Goal: Task Accomplishment & Management: Use online tool/utility

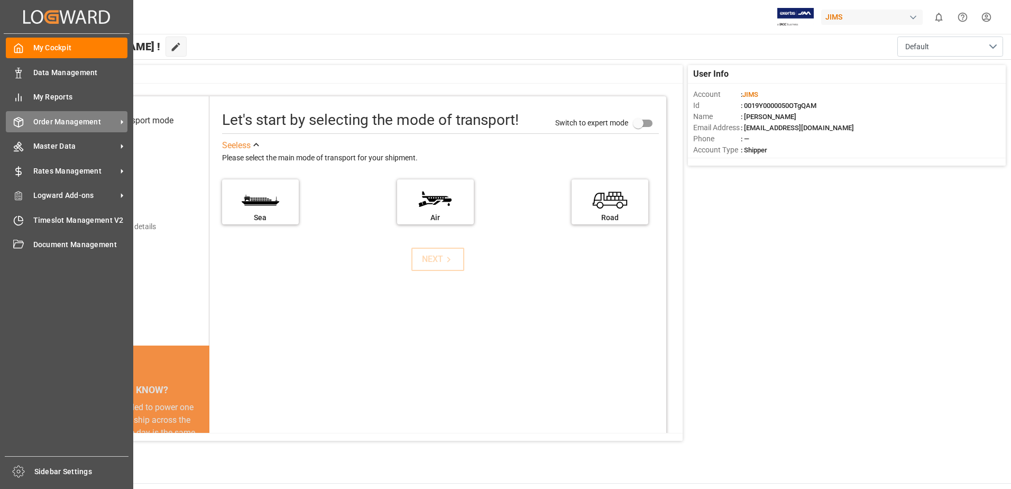
click at [114, 118] on span "Order Management" at bounding box center [75, 121] width 84 height 11
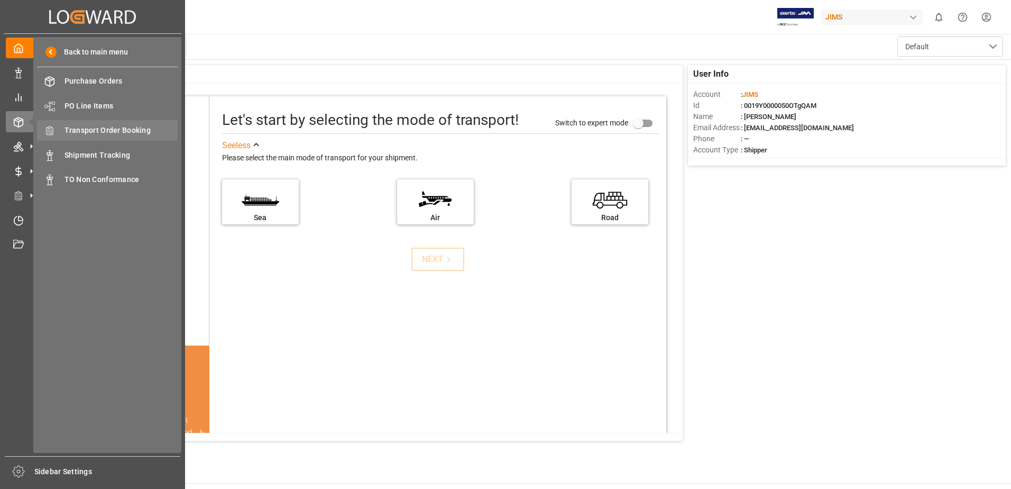
click at [138, 130] on span "Transport Order Booking" at bounding box center [122, 130] width 114 height 11
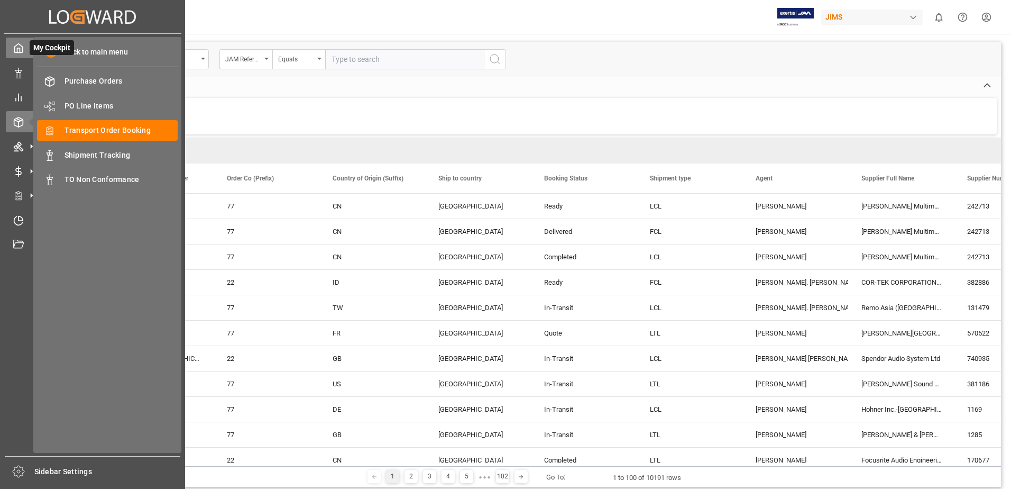
click at [22, 49] on icon at bounding box center [18, 48] width 11 height 11
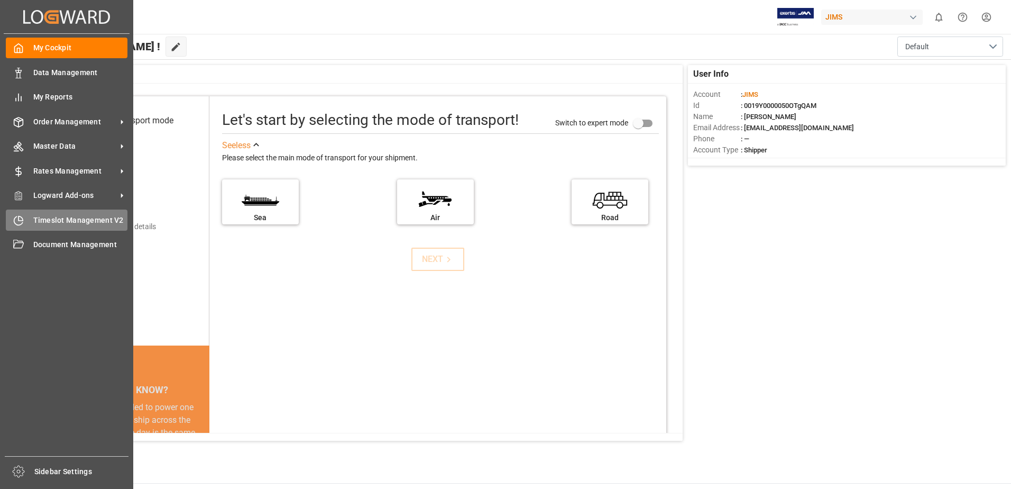
click at [52, 220] on span "Timeslot Management V2" at bounding box center [80, 220] width 95 height 11
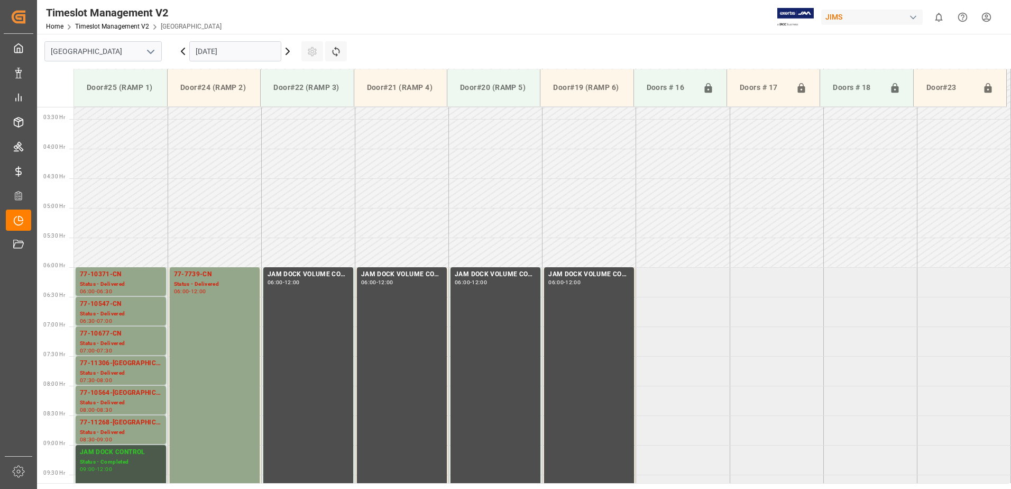
scroll to position [182, 0]
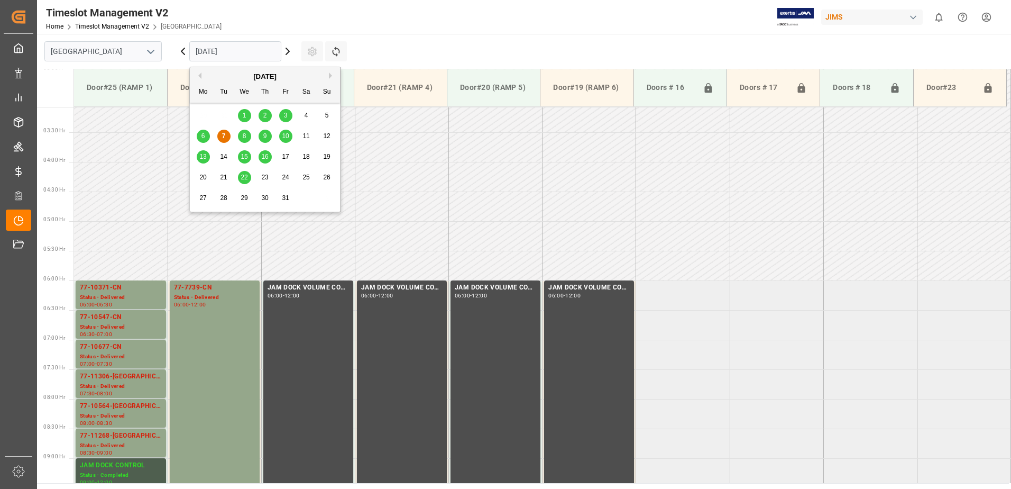
click at [276, 51] on input "[DATE]" at bounding box center [235, 51] width 92 height 20
click at [245, 136] on span "8" at bounding box center [245, 135] width 4 height 7
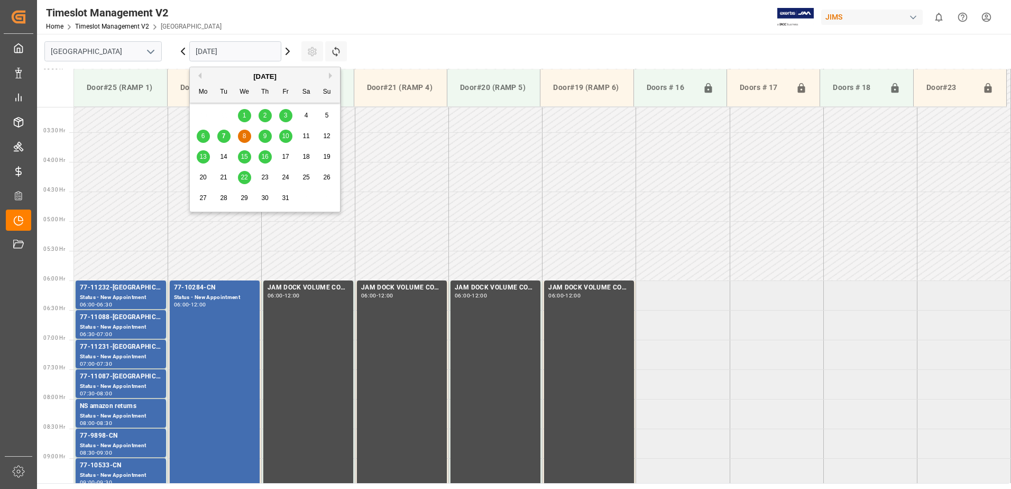
click at [263, 50] on input "[DATE]" at bounding box center [235, 51] width 92 height 20
click at [263, 133] on span "9" at bounding box center [265, 135] width 4 height 7
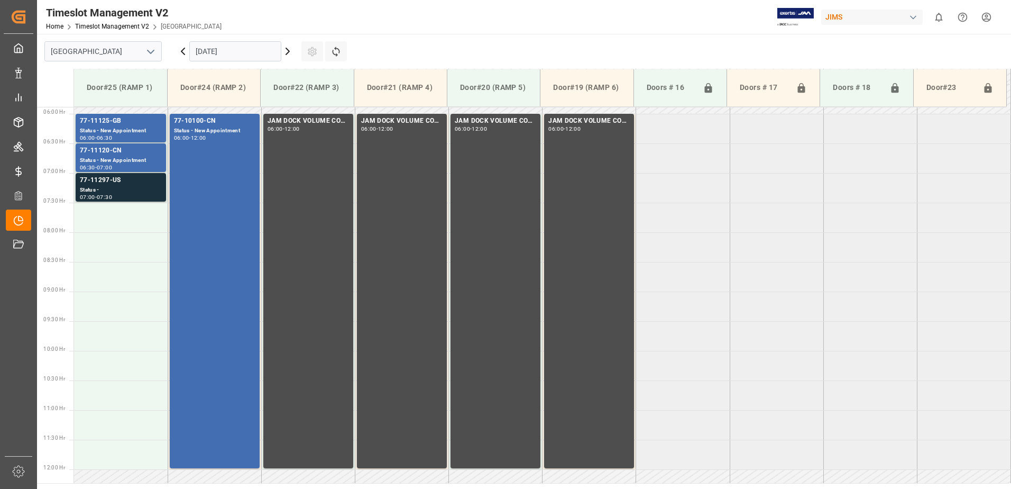
scroll to position [341, 0]
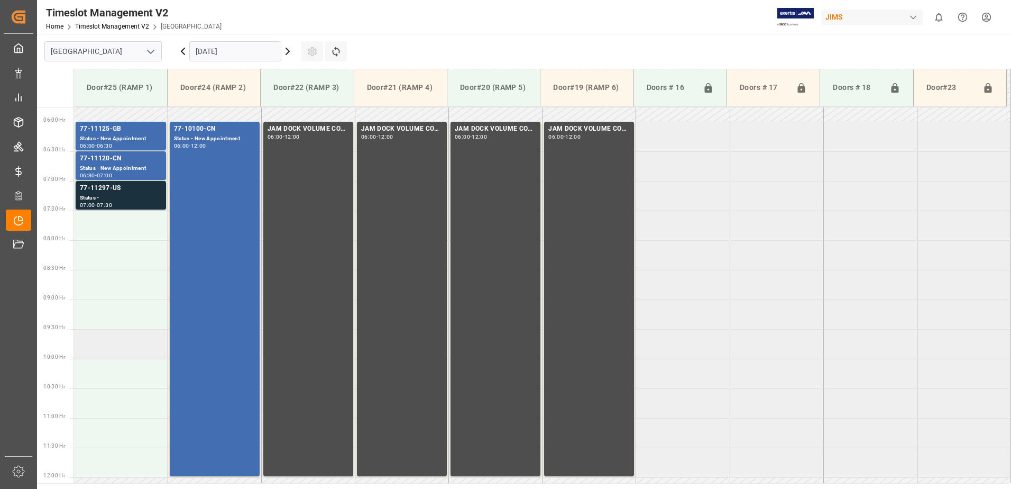
click at [93, 349] on td at bounding box center [121, 344] width 94 height 30
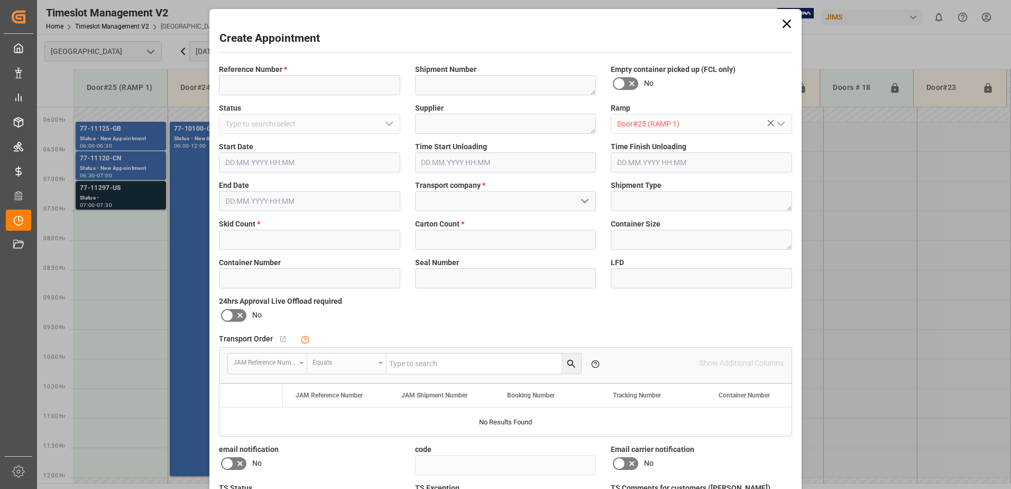
type input "[DATE] 09:30"
type input "[DATE] 10:00"
click at [320, 84] on input at bounding box center [309, 85] width 181 height 20
type input "77-11269-[GEOGRAPHIC_DATA]"
click at [259, 240] on input "text" at bounding box center [309, 240] width 181 height 20
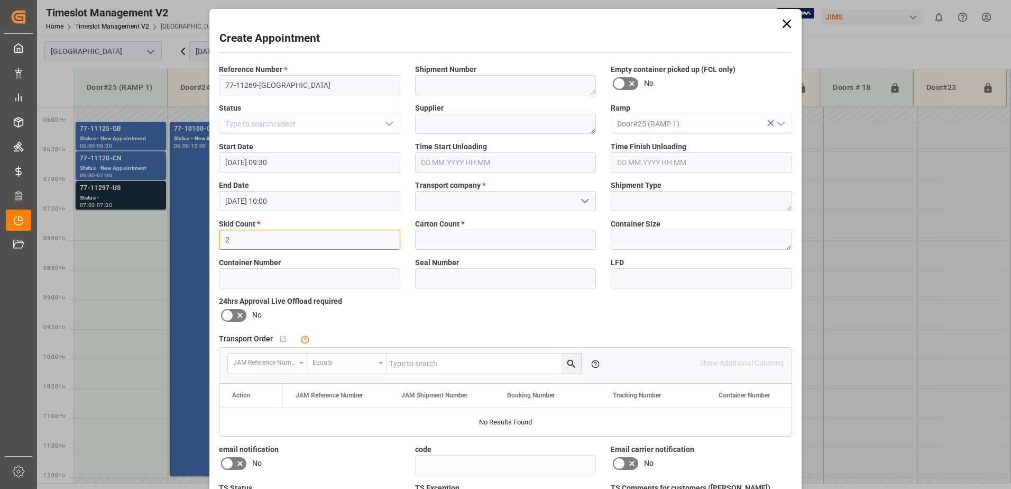
type input "2"
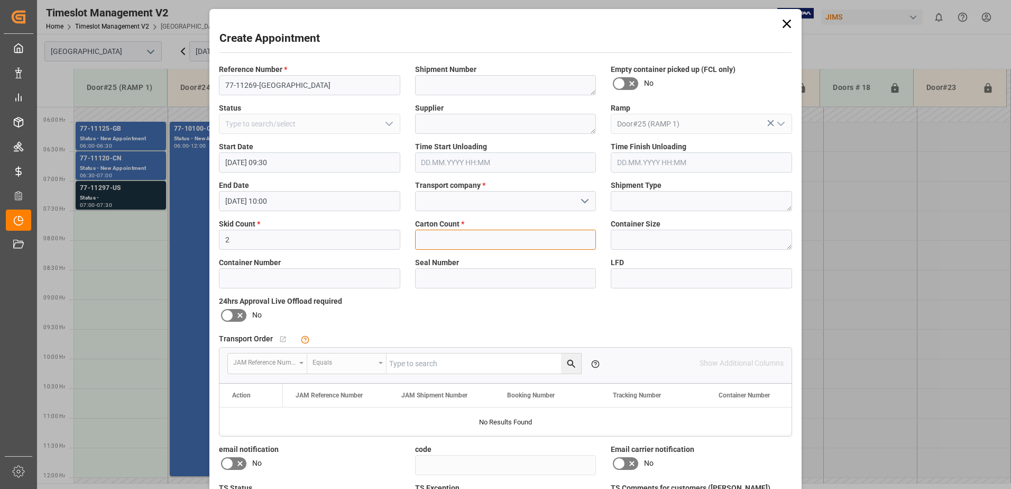
click at [478, 240] on input "text" at bounding box center [505, 240] width 181 height 20
type input "25"
click at [519, 198] on input at bounding box center [505, 201] width 181 height 20
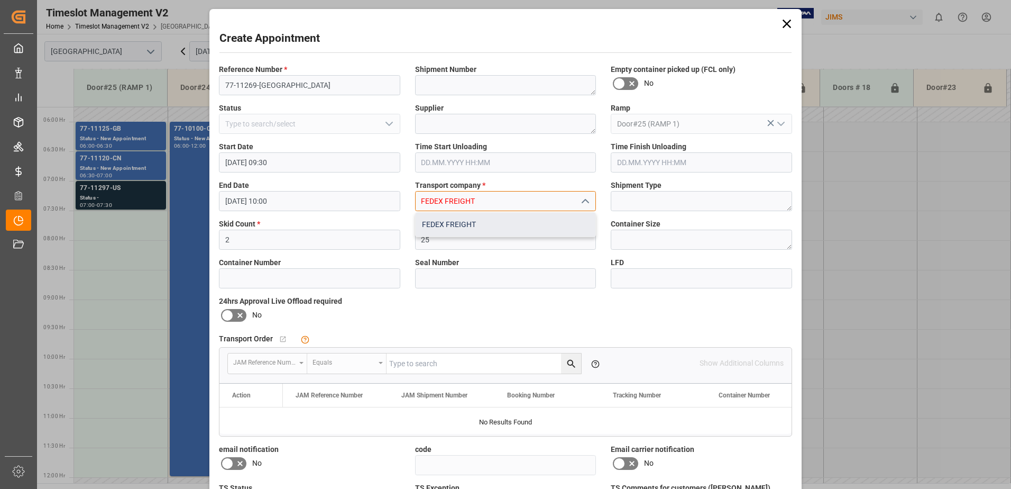
click at [472, 222] on div "FEDEX FREIGHT" at bounding box center [506, 225] width 180 height 24
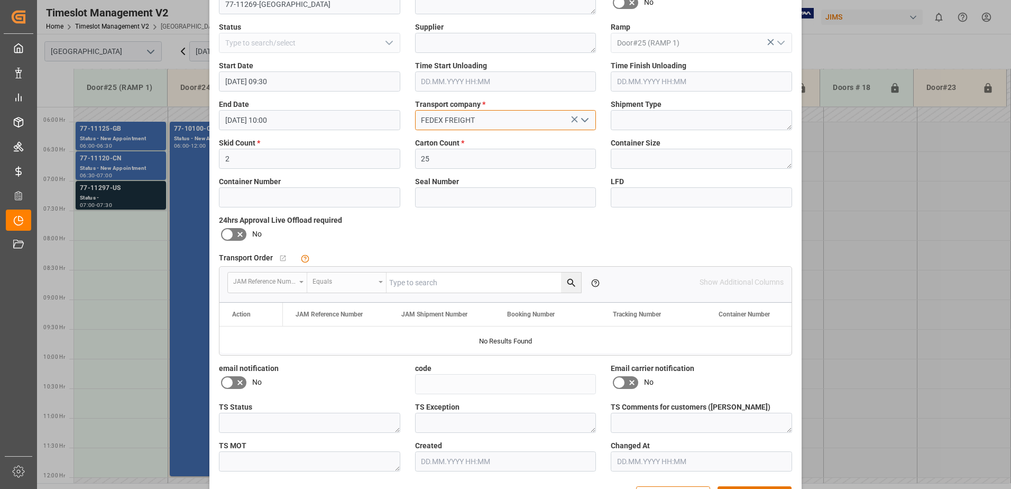
scroll to position [106, 0]
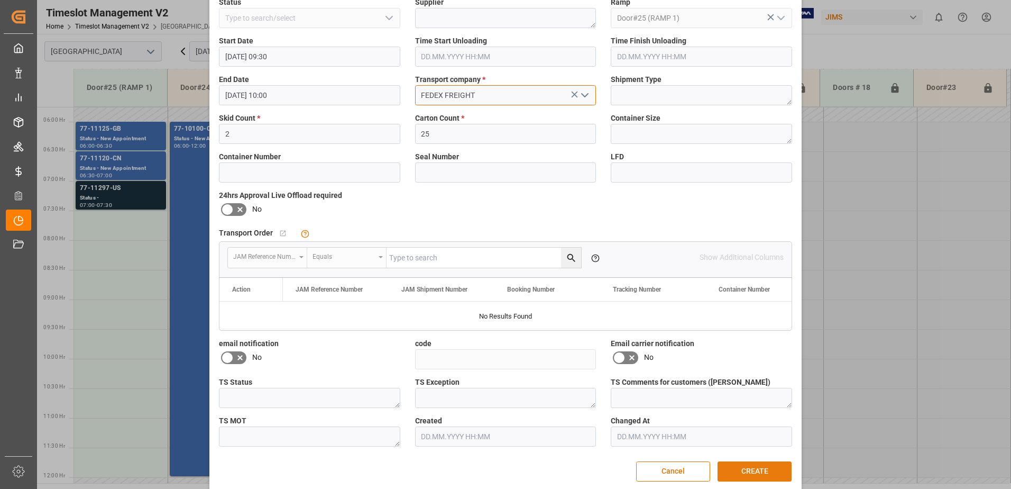
type input "FEDEX FREIGHT"
click at [763, 475] on button "CREATE" at bounding box center [755, 471] width 74 height 20
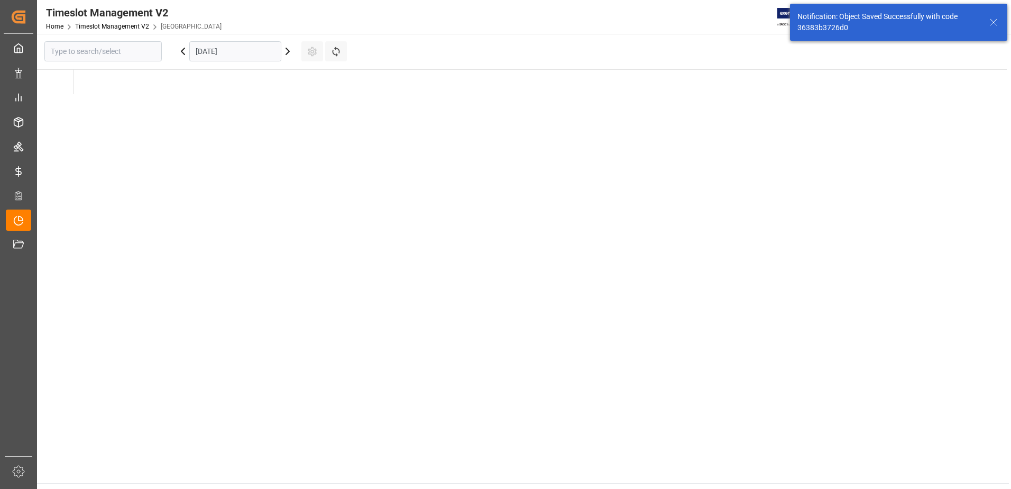
type input "[GEOGRAPHIC_DATA]"
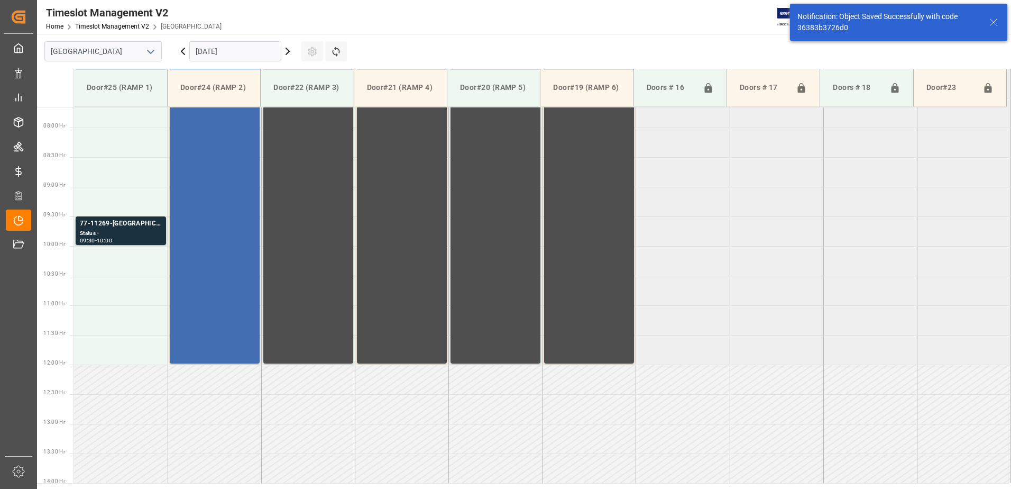
scroll to position [467, 0]
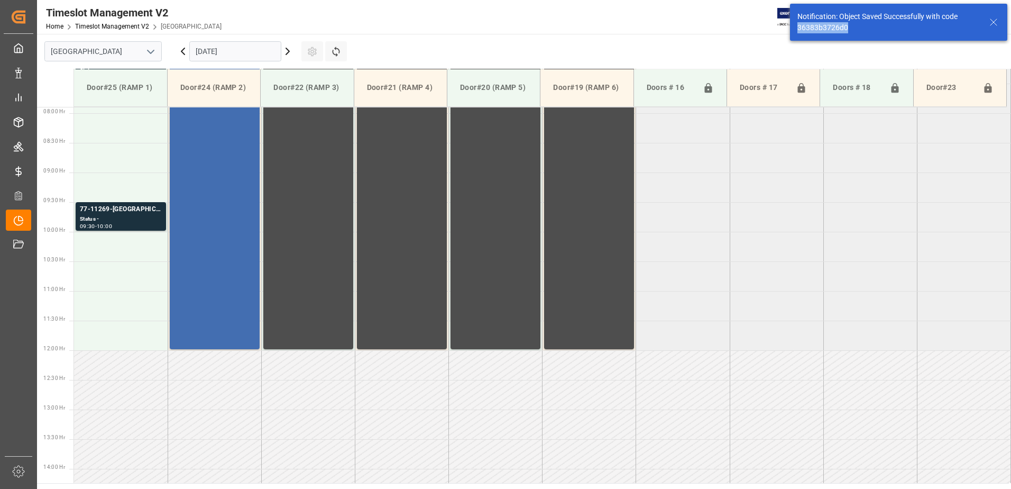
drag, startPoint x: 853, startPoint y: 26, endPoint x: 796, endPoint y: 27, distance: 57.1
click at [796, 27] on div "Notification: Object Saved Successfully with code 36383b3726d0" at bounding box center [898, 22] width 217 height 37
copy div "36383b3726d0"
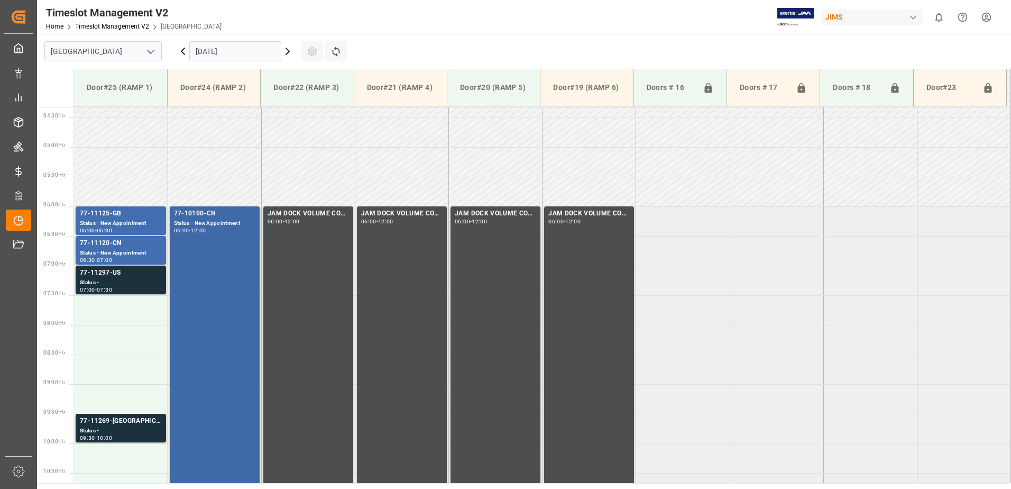
scroll to position [309, 0]
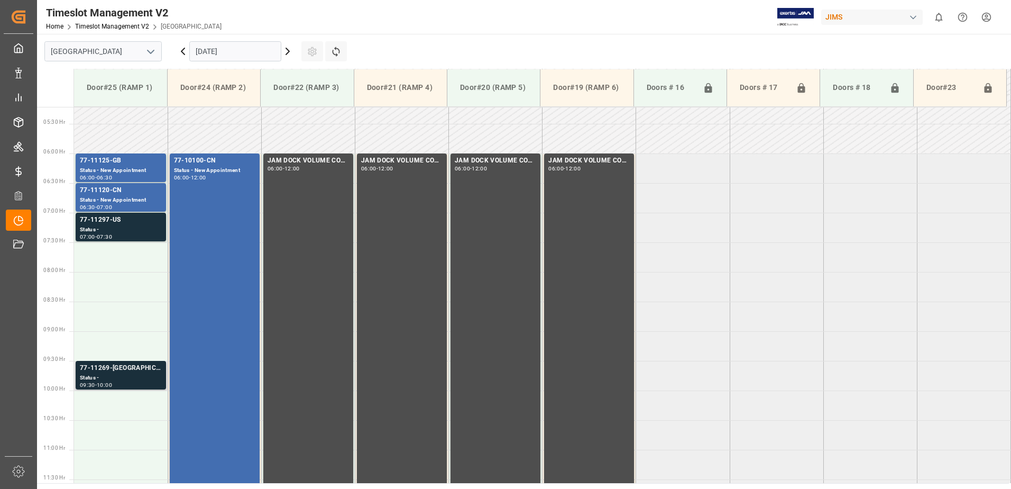
click at [122, 381] on div "Status -" at bounding box center [121, 377] width 82 height 9
click at [109, 402] on td at bounding box center [121, 405] width 94 height 30
click at [105, 408] on td at bounding box center [121, 405] width 94 height 30
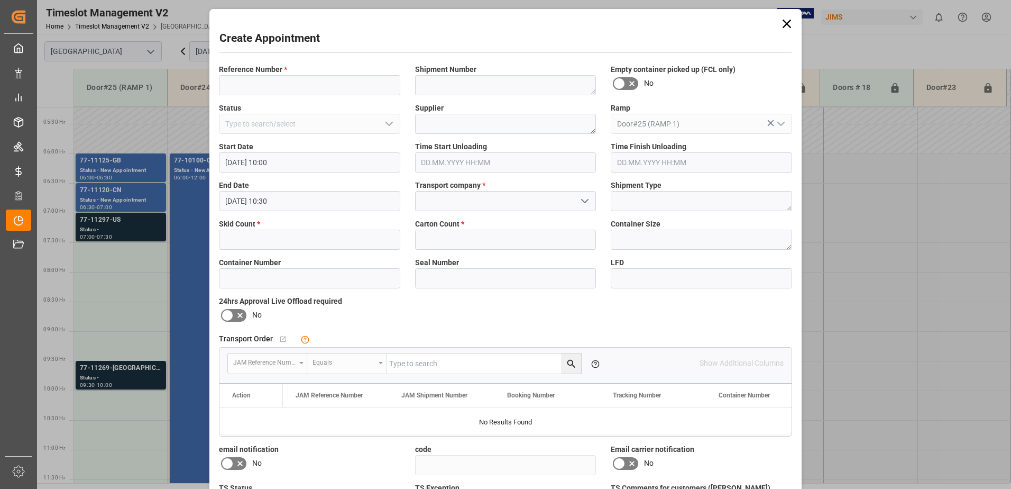
type input "[DATE] 10:00"
type input "[DATE] 10:30"
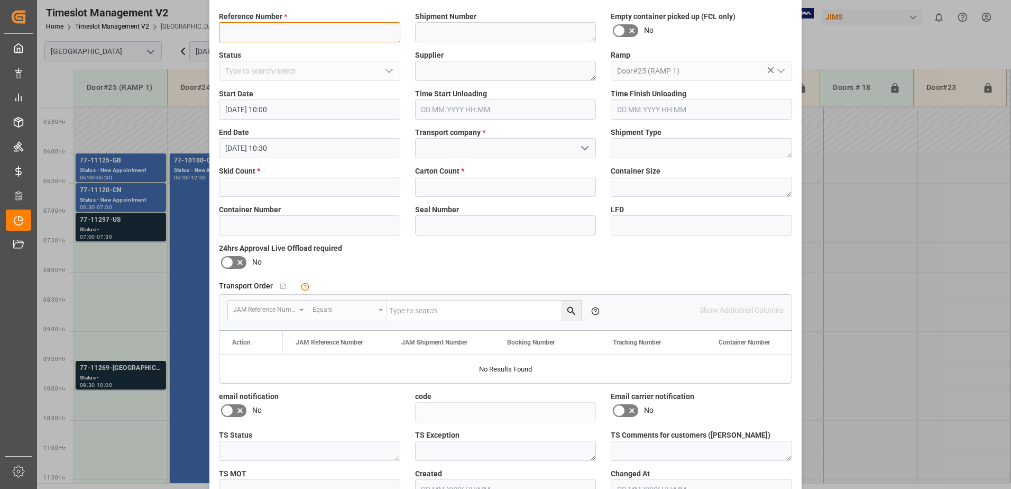
click at [310, 26] on input at bounding box center [309, 32] width 181 height 20
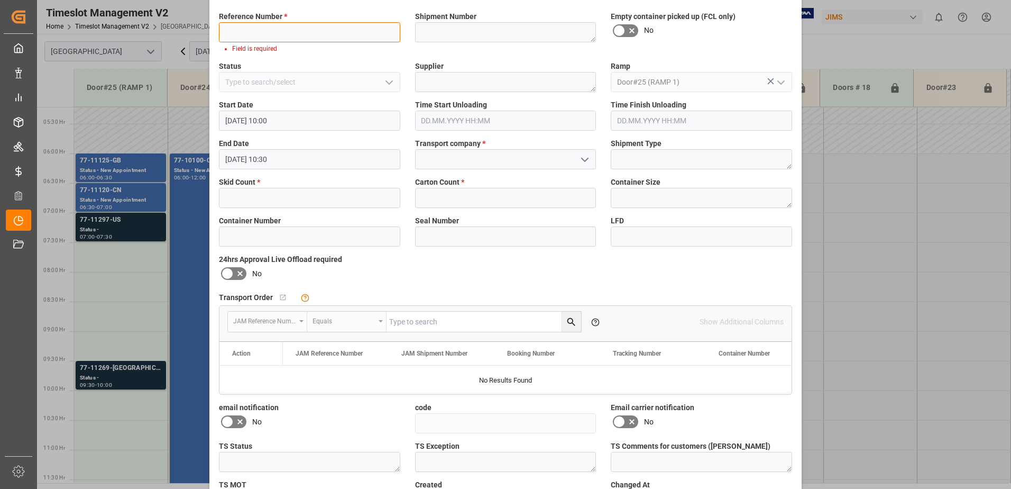
click at [269, 32] on input at bounding box center [309, 32] width 181 height 20
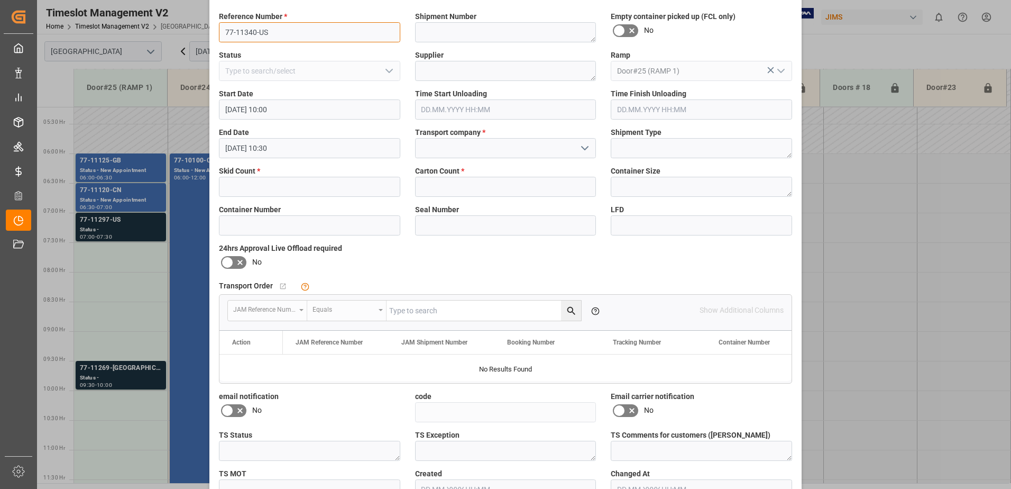
type input "77-11340-US"
click at [455, 150] on input at bounding box center [505, 148] width 181 height 20
click at [581, 146] on icon "open menu" at bounding box center [585, 148] width 13 height 13
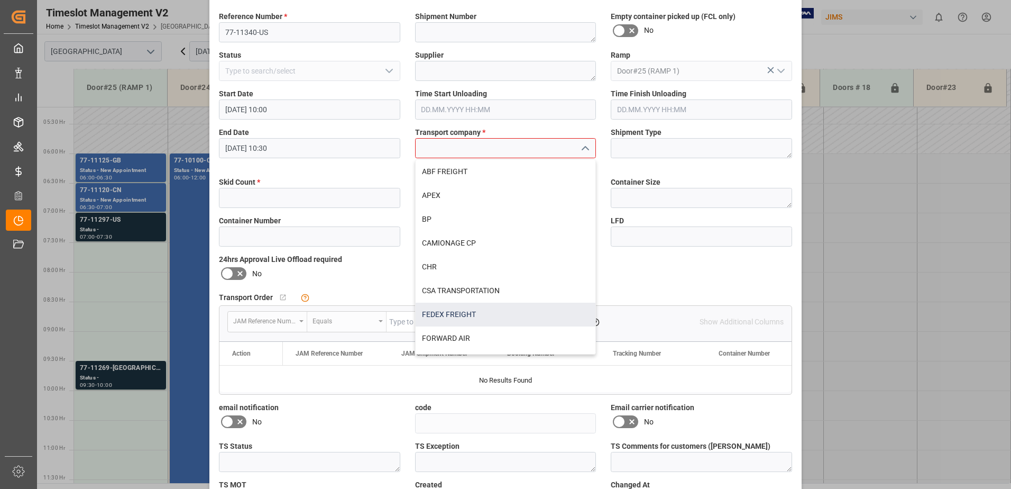
click at [460, 314] on div "FEDEX FREIGHT" at bounding box center [506, 314] width 180 height 24
type input "FEDEX FREIGHT"
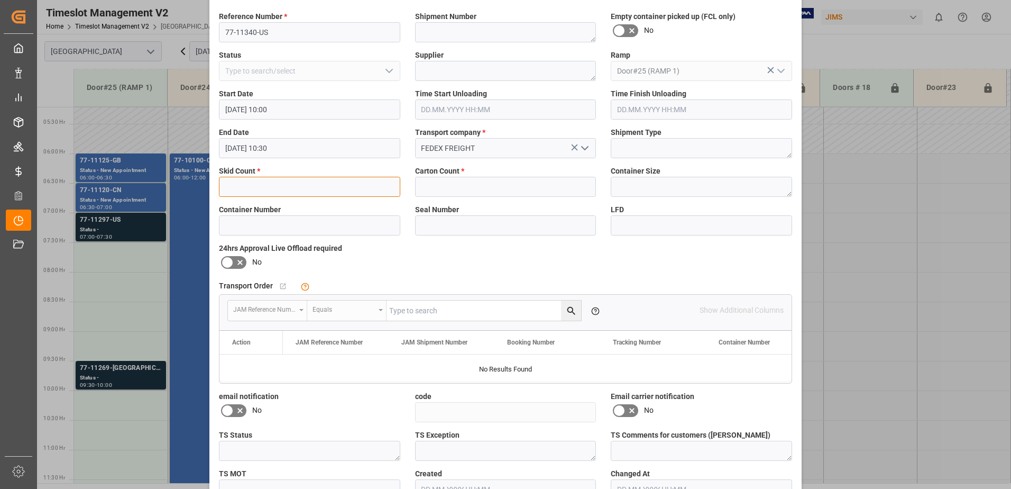
click at [267, 188] on input "text" at bounding box center [309, 187] width 181 height 20
type input "1"
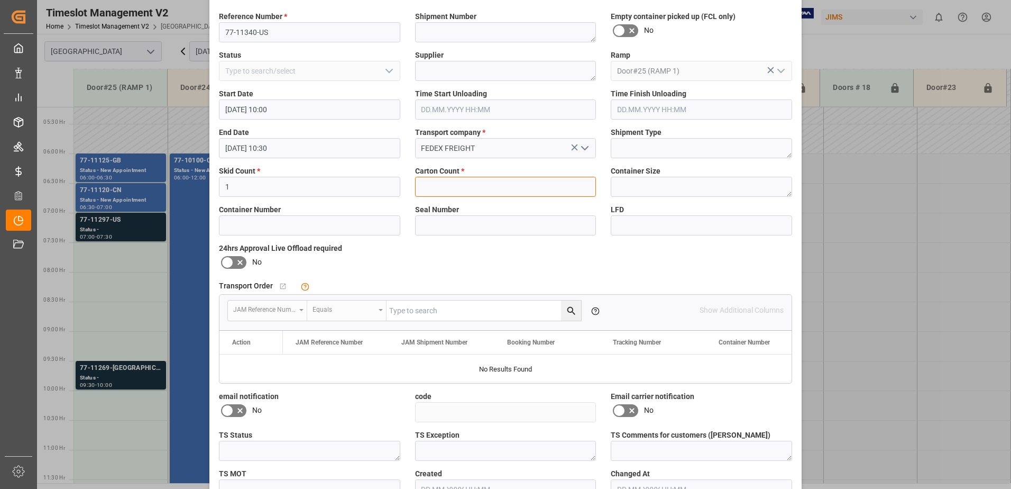
click at [426, 186] on input "text" at bounding box center [505, 187] width 181 height 20
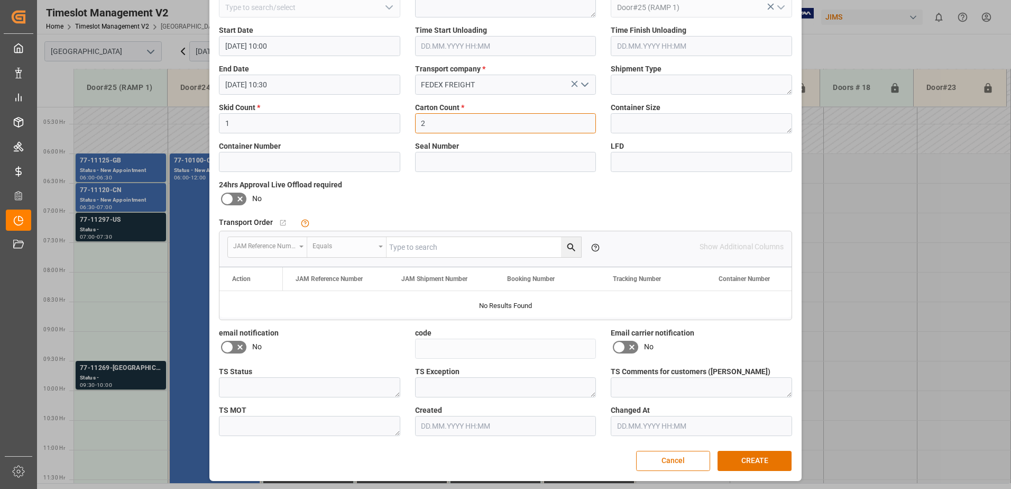
scroll to position [117, 0]
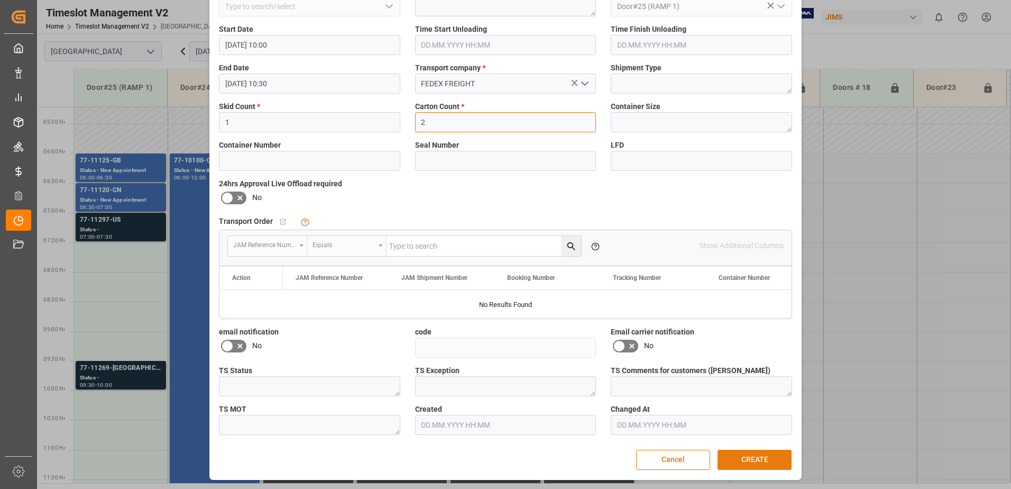
type input "2"
click at [768, 462] on button "CREATE" at bounding box center [755, 460] width 74 height 20
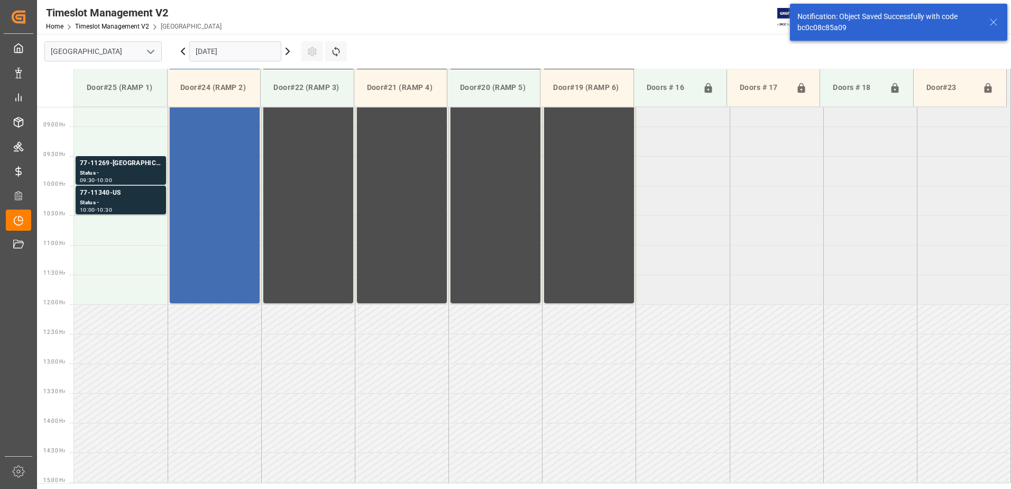
scroll to position [527, 0]
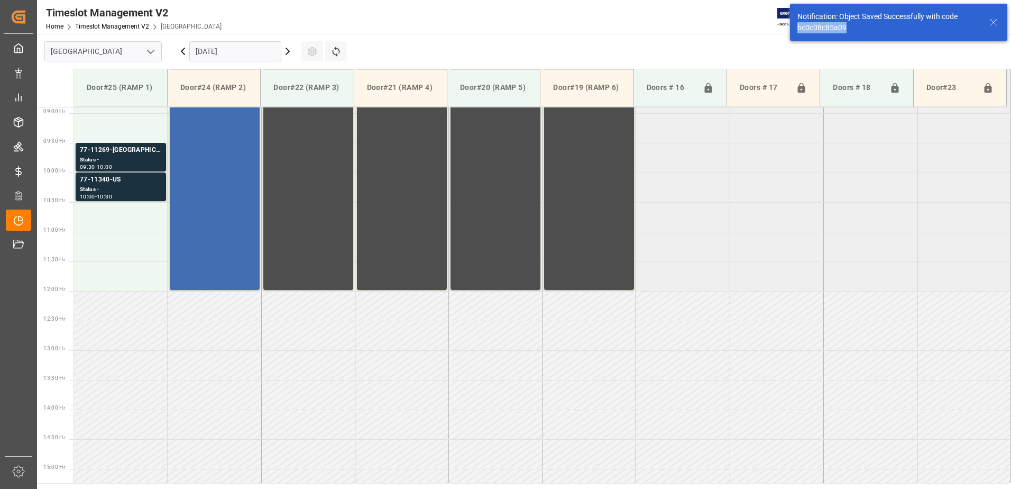
drag, startPoint x: 852, startPoint y: 25, endPoint x: 789, endPoint y: 27, distance: 63.0
click at [789, 27] on div "Notification: Object Saved Successfully with code bc0c08c85a09" at bounding box center [898, 22] width 225 height 44
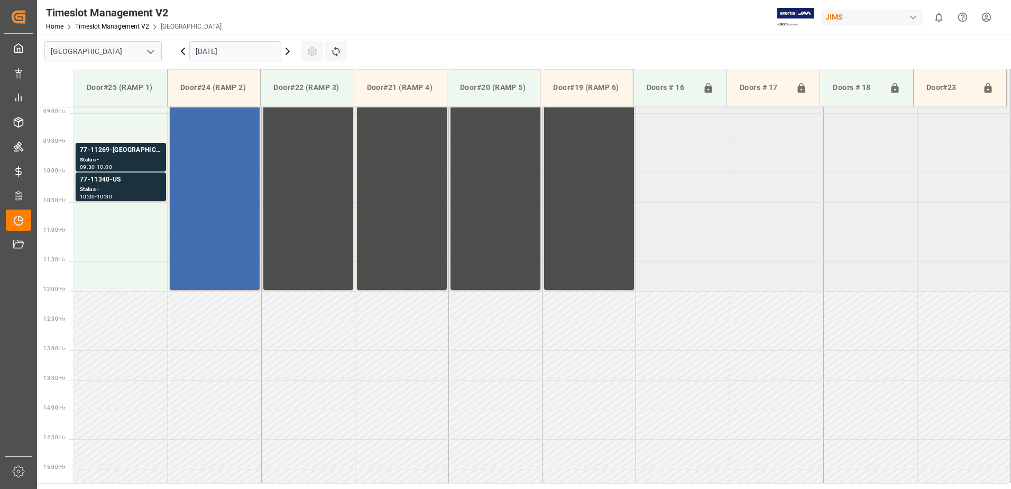
copy div "bc0c08c85a09"
